Goal: Information Seeking & Learning: Learn about a topic

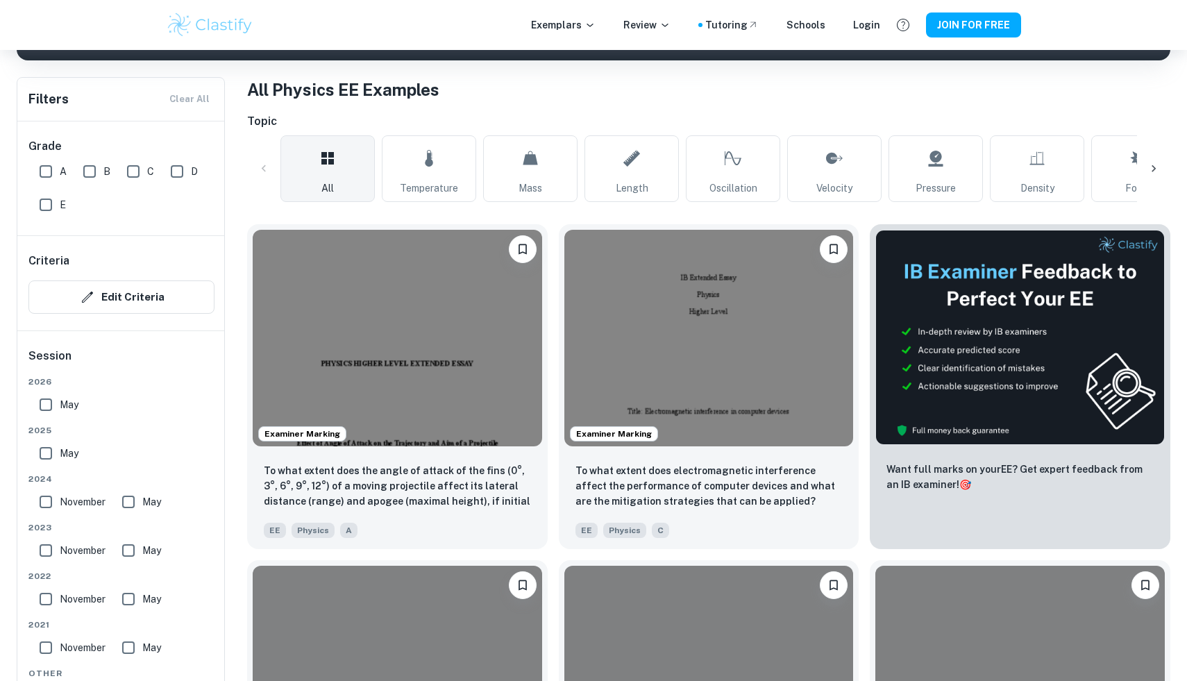
scroll to position [366, 0]
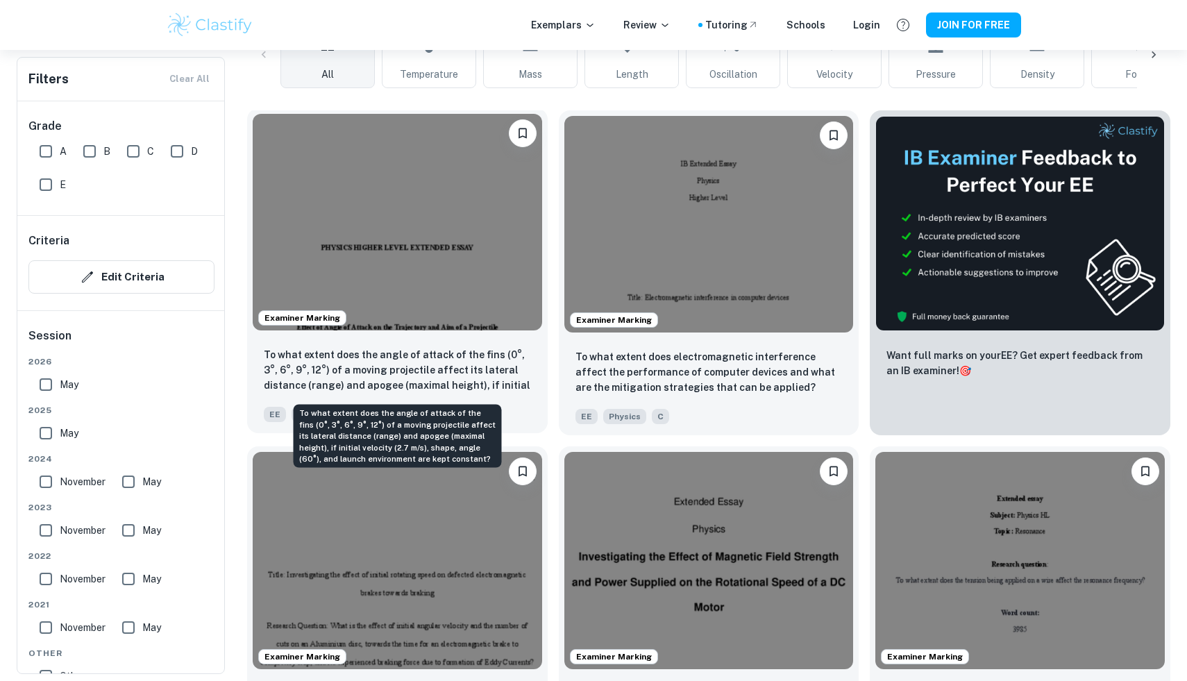
click at [451, 369] on p "To what extent does the angle of attack of the fins (0°, 3°, 6°, 9°, 12°) of a …" at bounding box center [397, 370] width 267 height 47
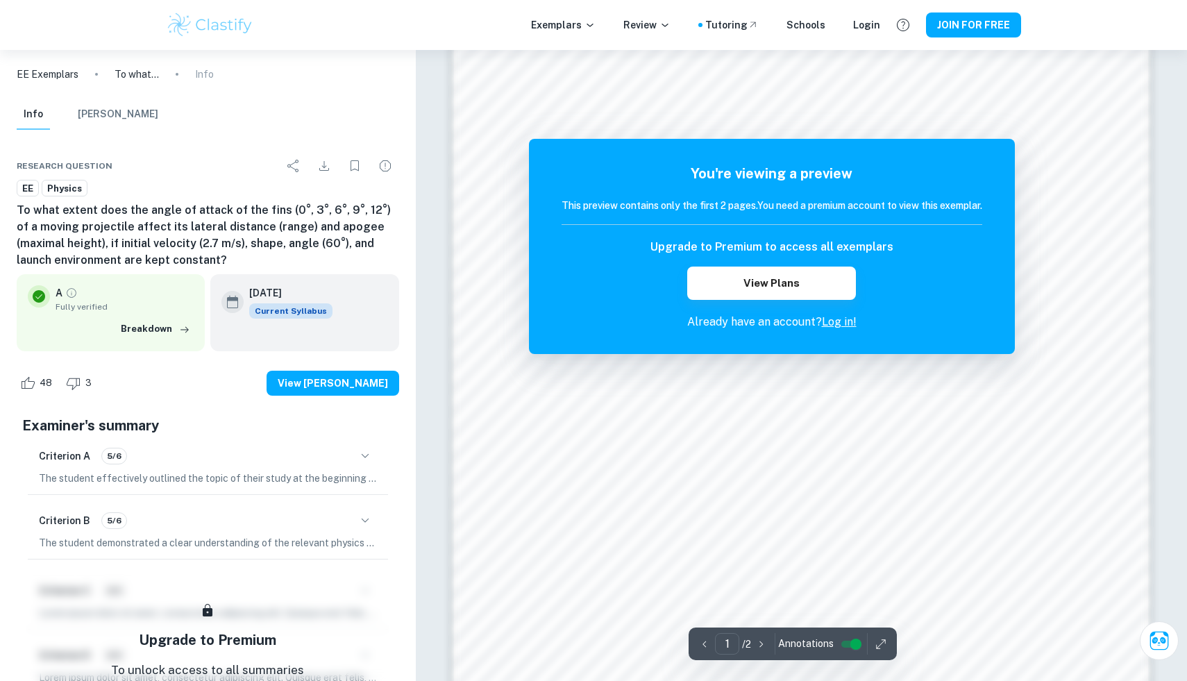
scroll to position [1282, 0]
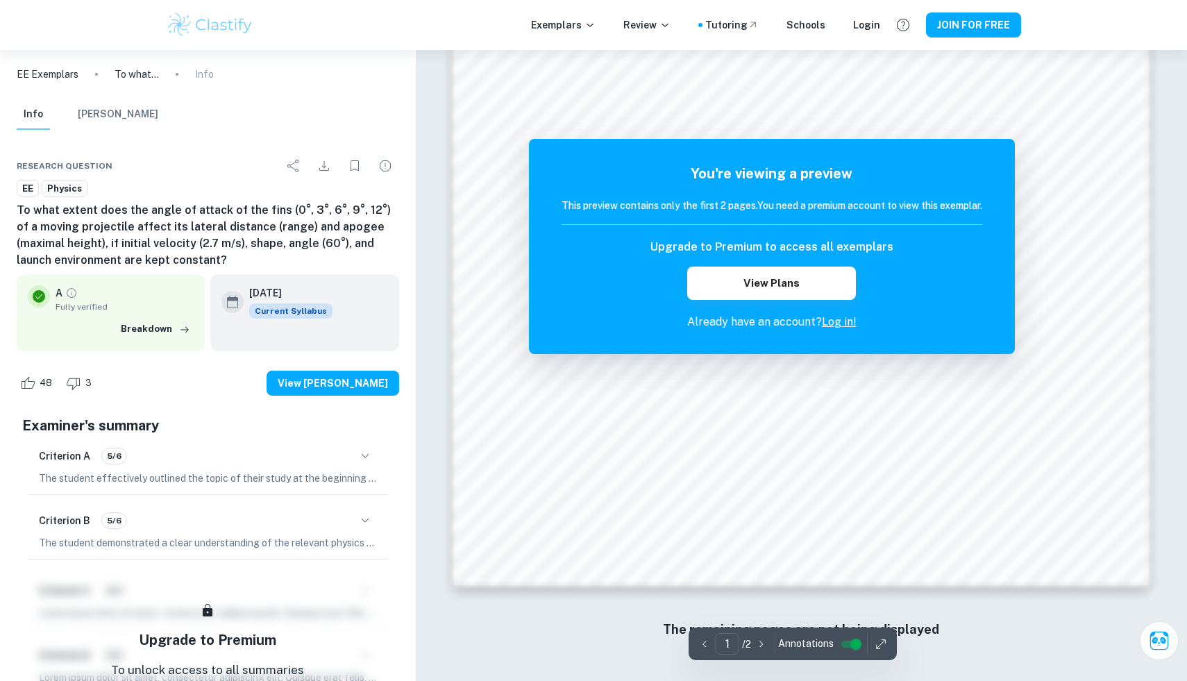
click at [12, 0] on div "Exemplars Review Tutoring Schools Login JOIN FOR FREE" at bounding box center [593, 25] width 1187 height 50
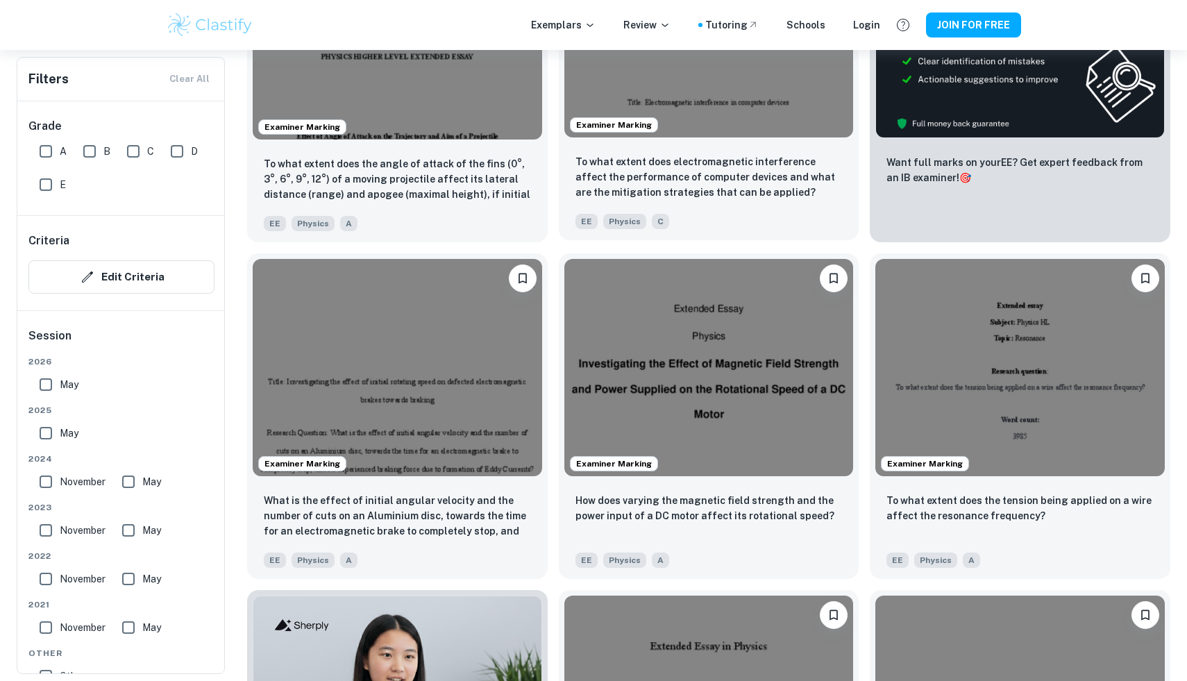
scroll to position [570, 0]
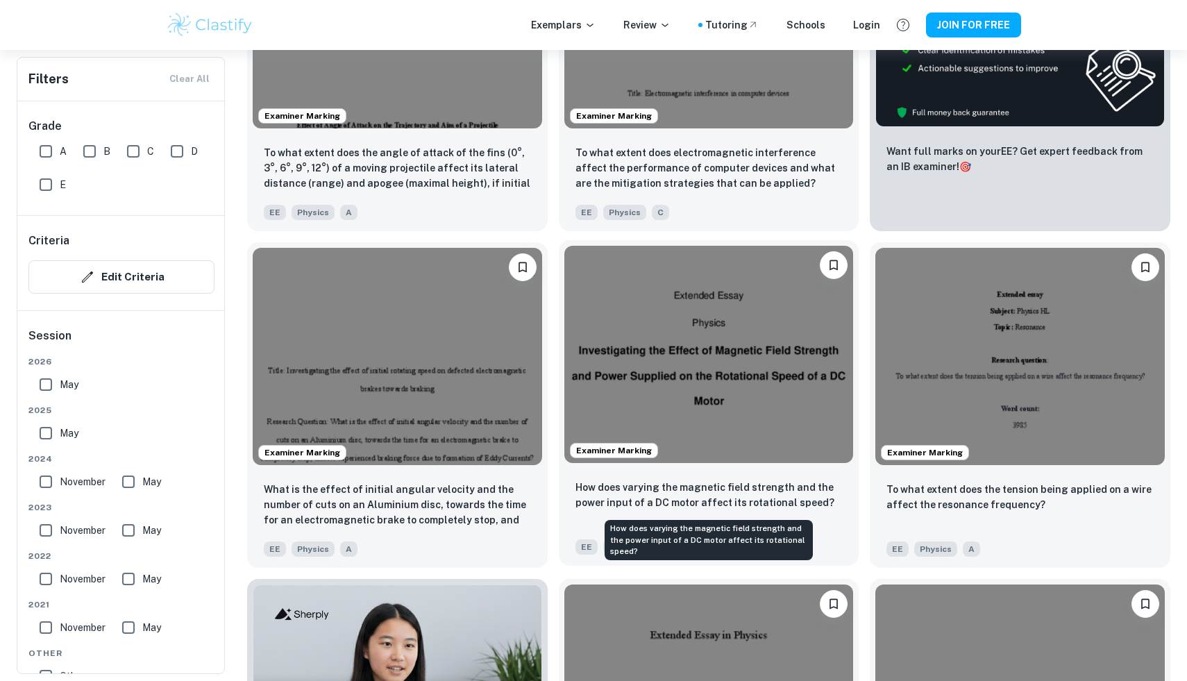
click at [716, 489] on p "How does varying the magnetic field strength and the power input of a DC motor …" at bounding box center [709, 495] width 267 height 31
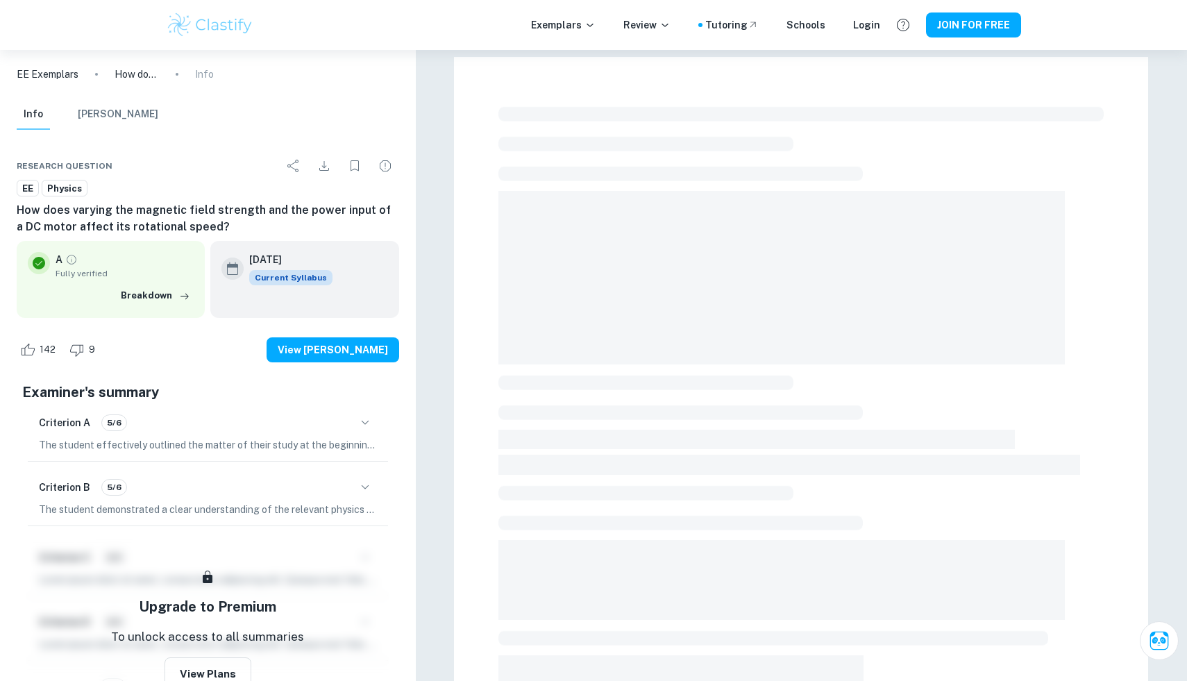
scroll to position [365, 0]
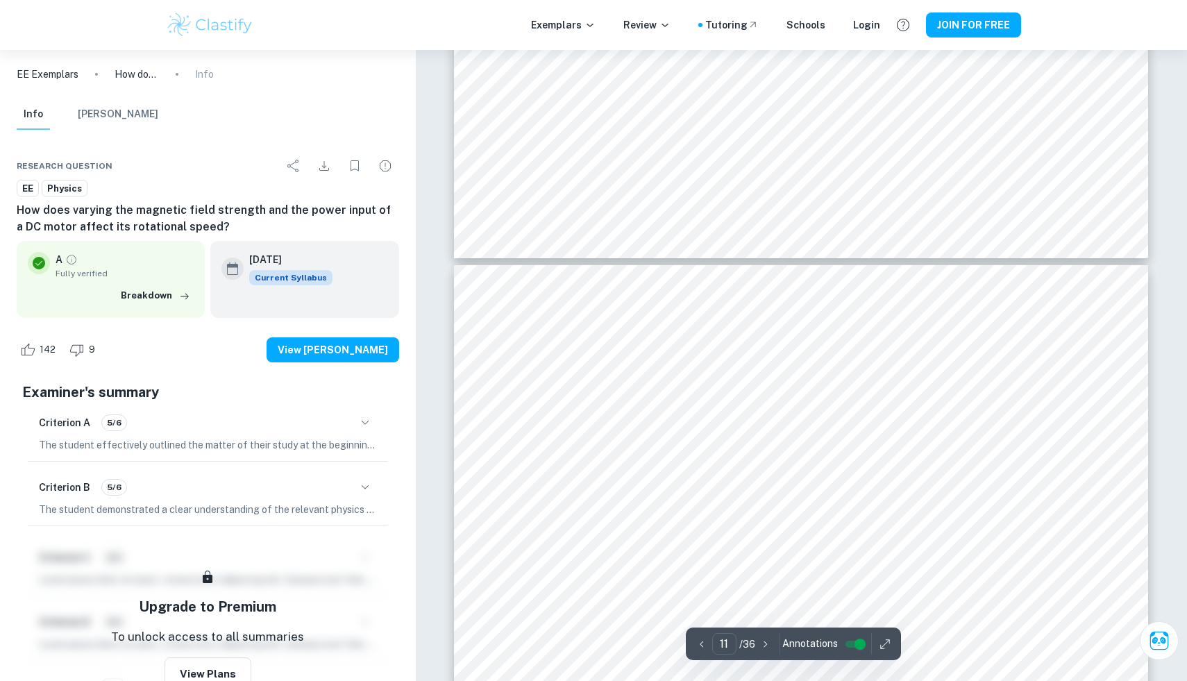
type input "12"
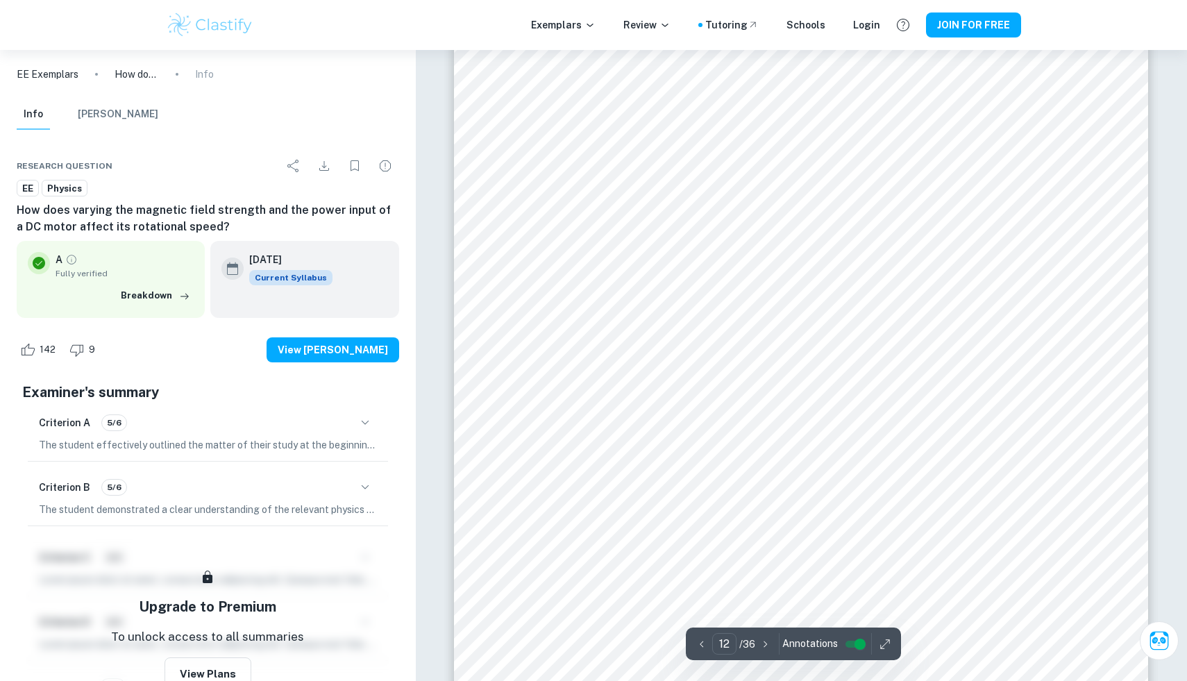
scroll to position [11357, 0]
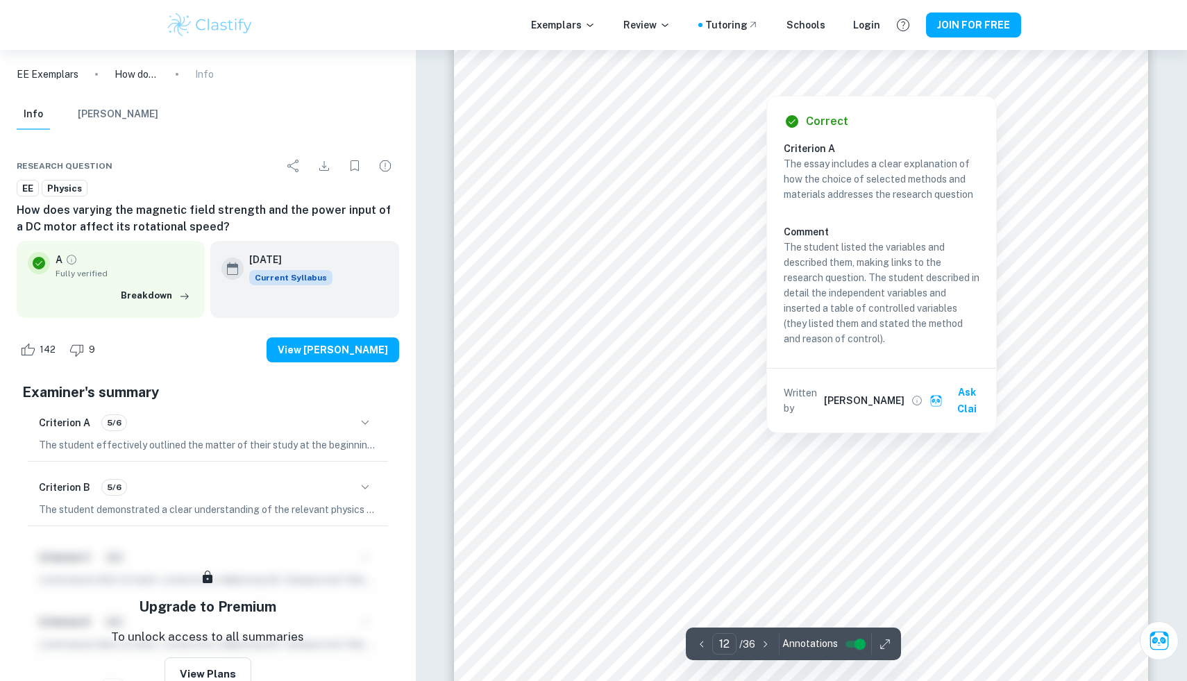
click at [613, 92] on div at bounding box center [767, 84] width 444 height 15
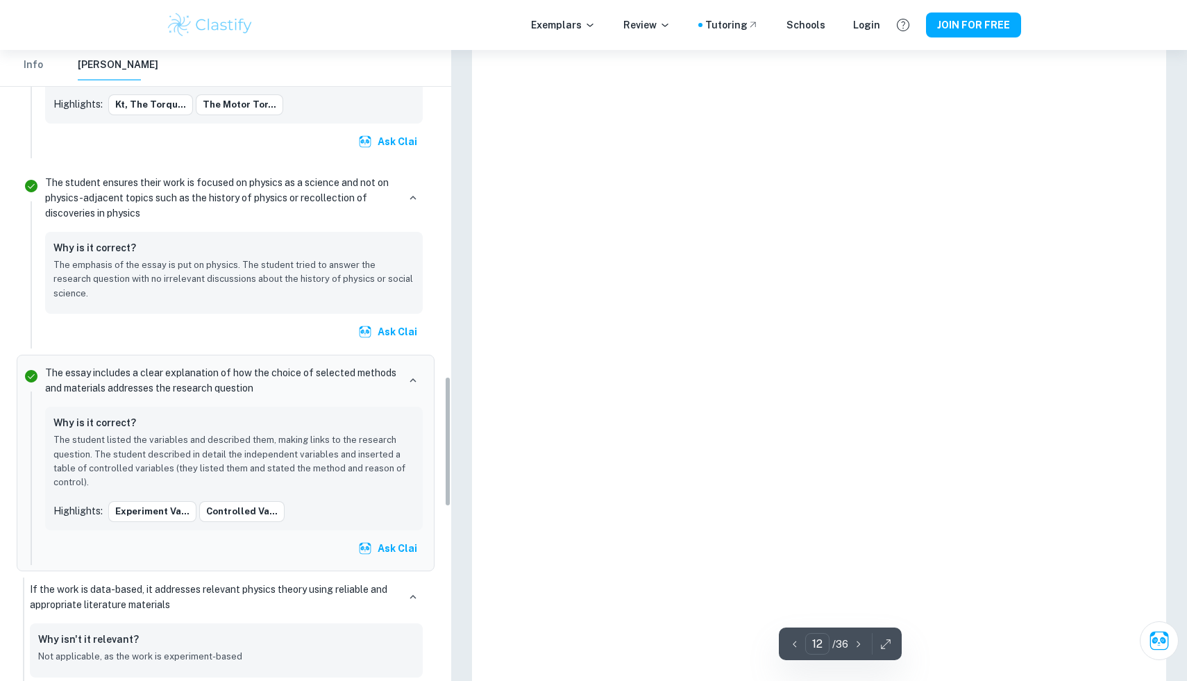
scroll to position [1574, 0]
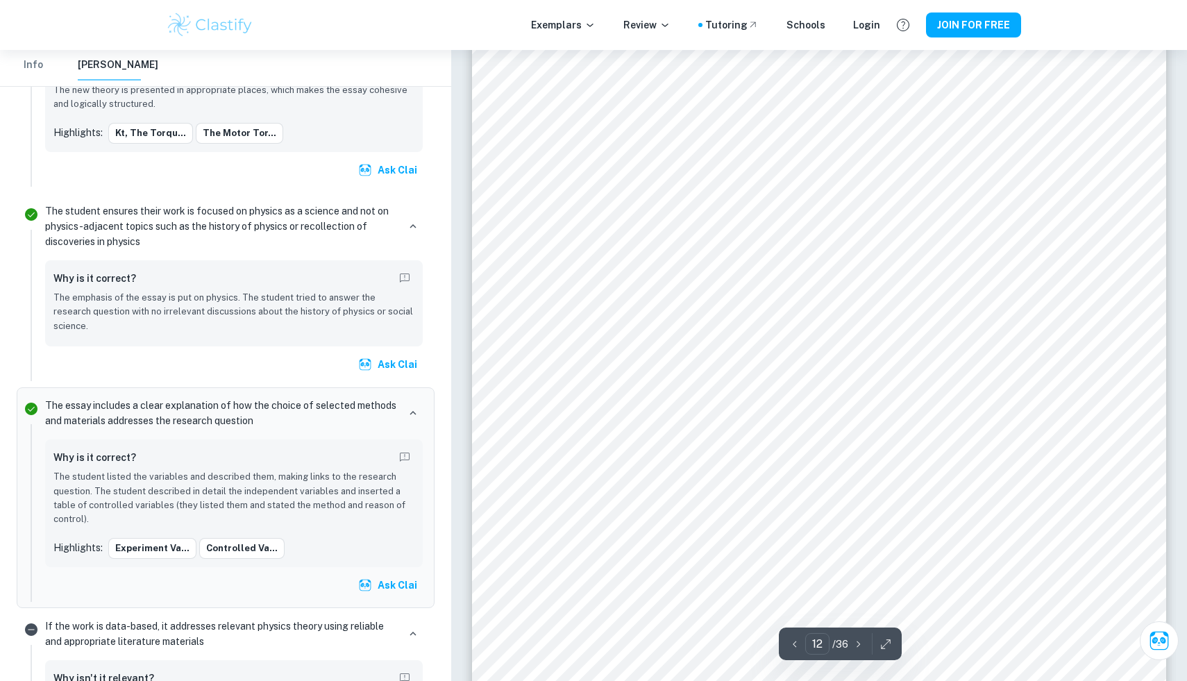
scroll to position [570, 0]
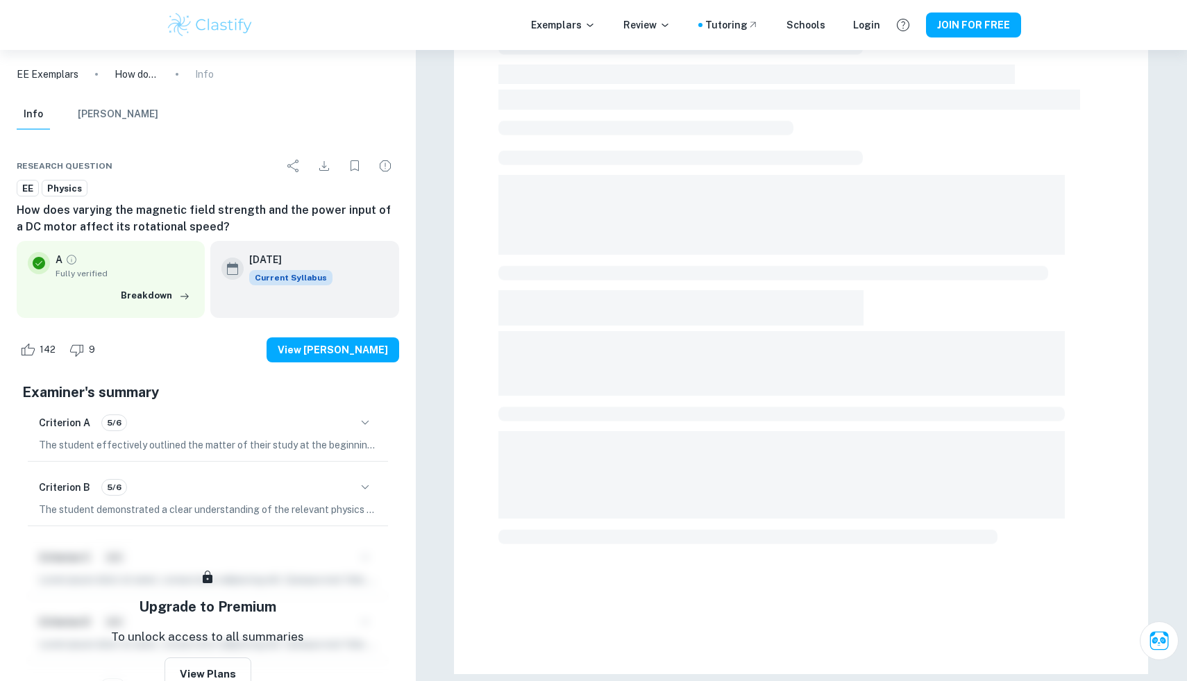
scroll to position [375, 0]
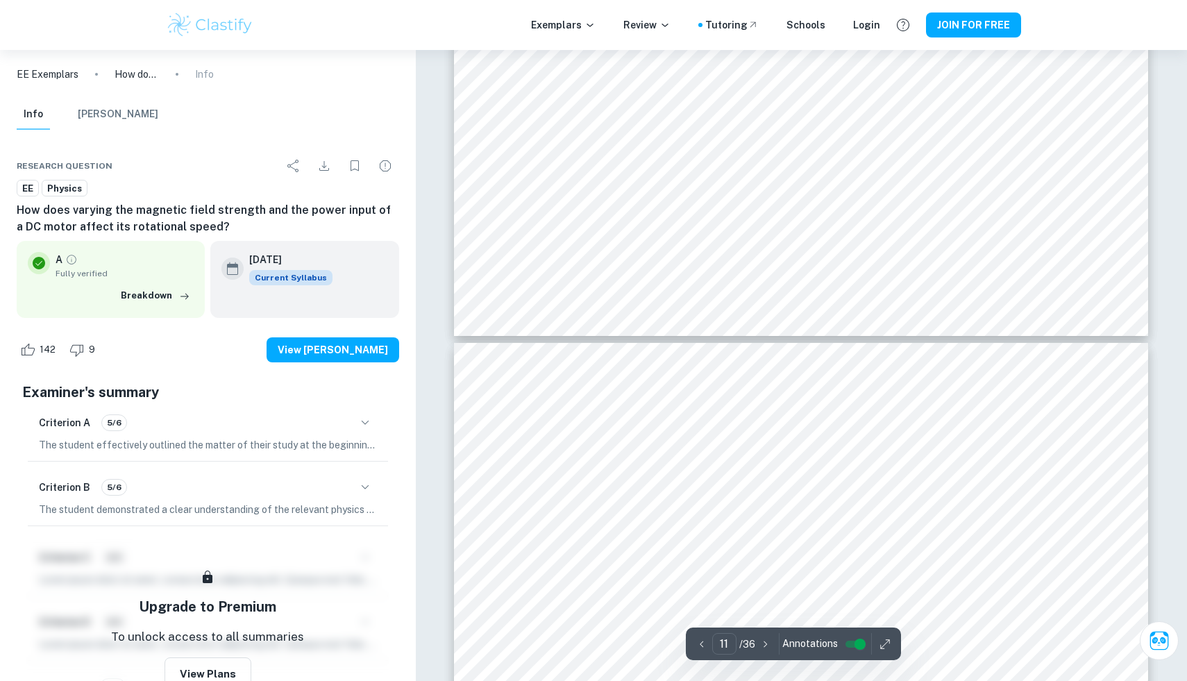
type input "12"
